Goal: Transaction & Acquisition: Purchase product/service

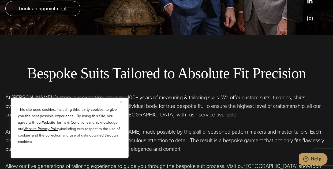
scroll to position [161, 0]
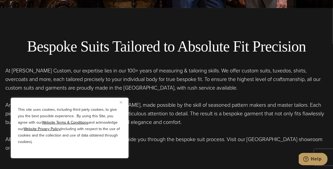
click at [121, 100] on button "Close" at bounding box center [123, 102] width 6 height 6
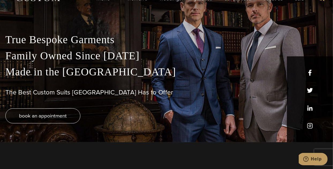
scroll to position [0, 0]
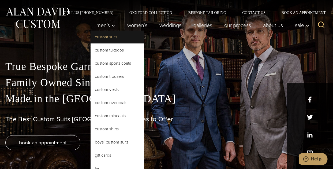
click at [113, 37] on link "Custom Suits" at bounding box center [117, 37] width 54 height 13
